Goal: Find specific page/section: Find specific page/section

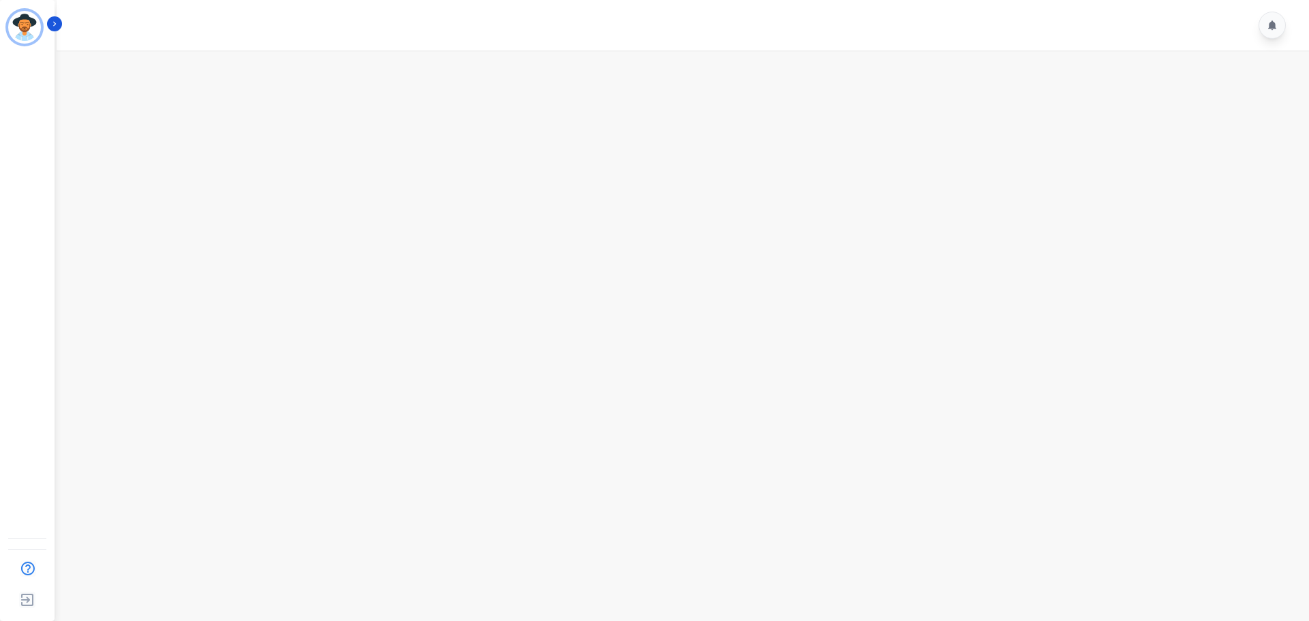
click at [379, 311] on main at bounding box center [680, 360] width 1257 height 621
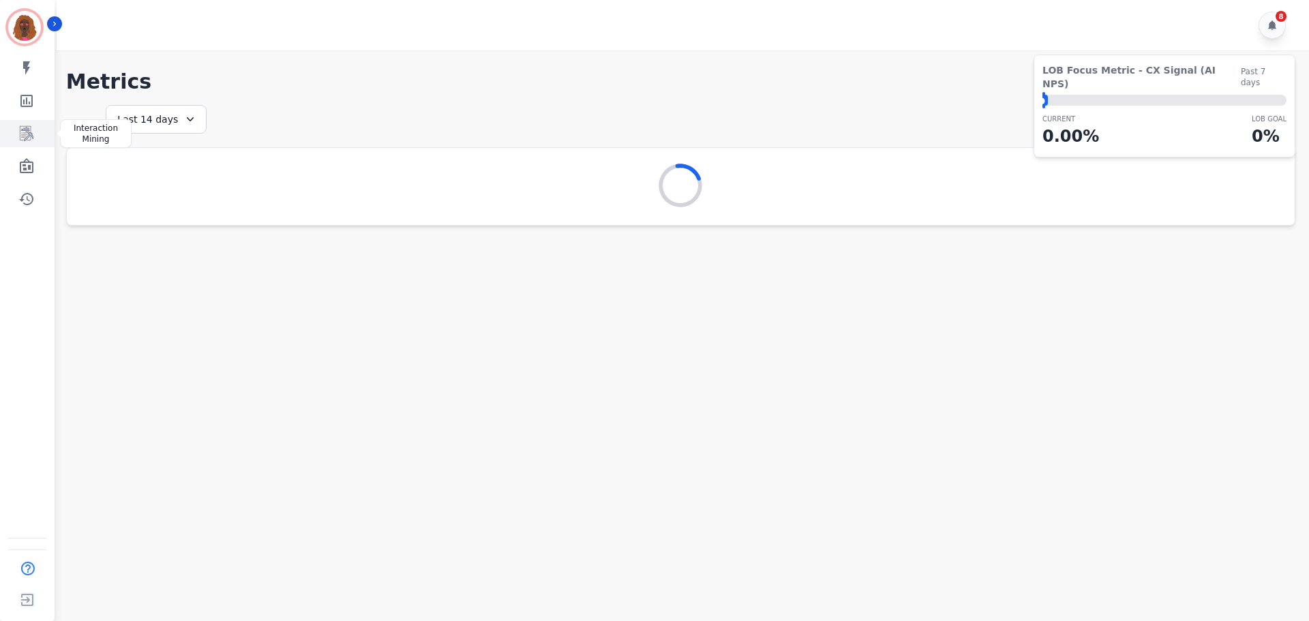
click at [22, 136] on icon "Sidebar" at bounding box center [27, 133] width 14 height 15
